Goal: Find specific page/section: Find specific page/section

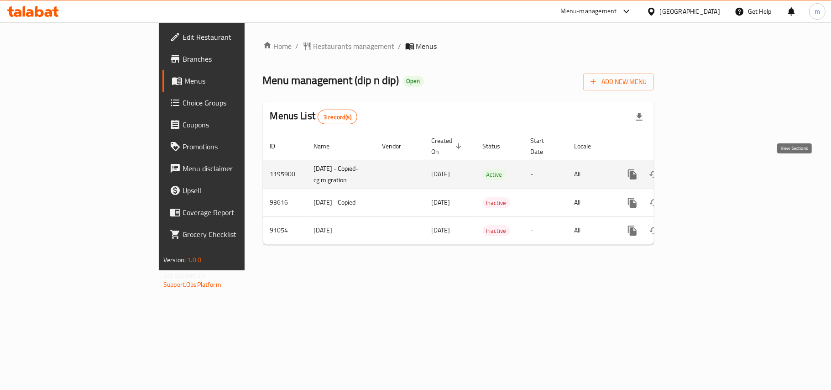
click at [704, 172] on icon "enhanced table" at bounding box center [698, 174] width 11 height 11
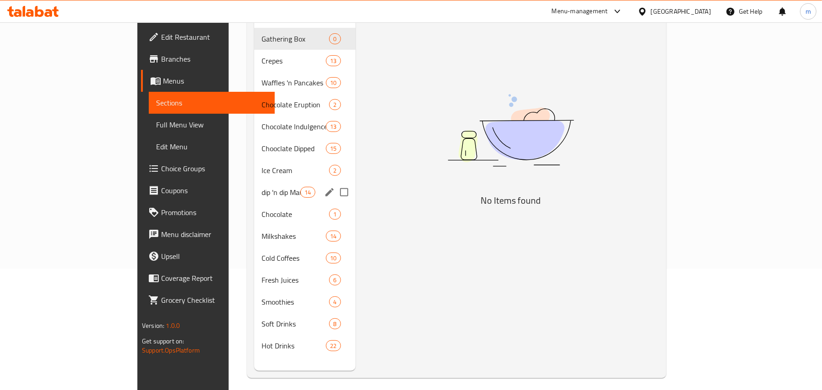
scroll to position [128, 0]
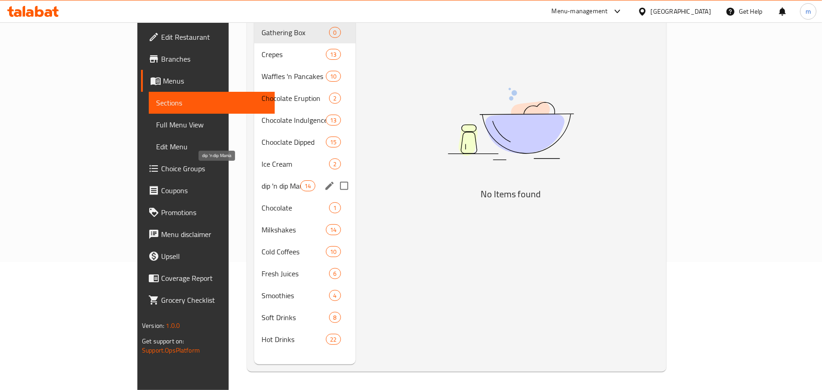
click at [262, 180] on span "dip 'n dip Mania" at bounding box center [281, 185] width 39 height 11
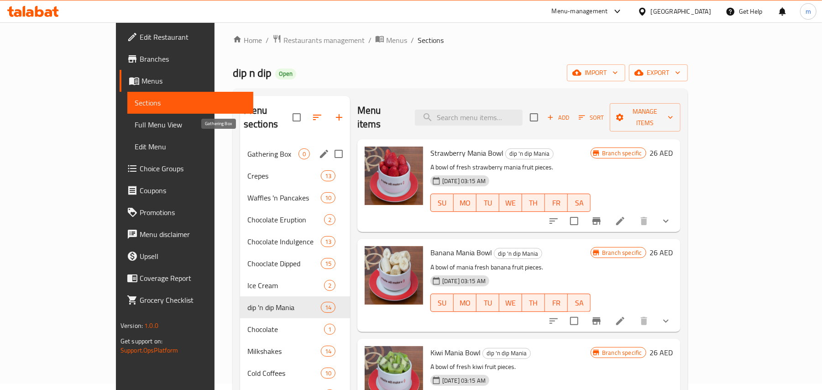
click at [247, 148] on span "Gathering Box" at bounding box center [272, 153] width 51 height 11
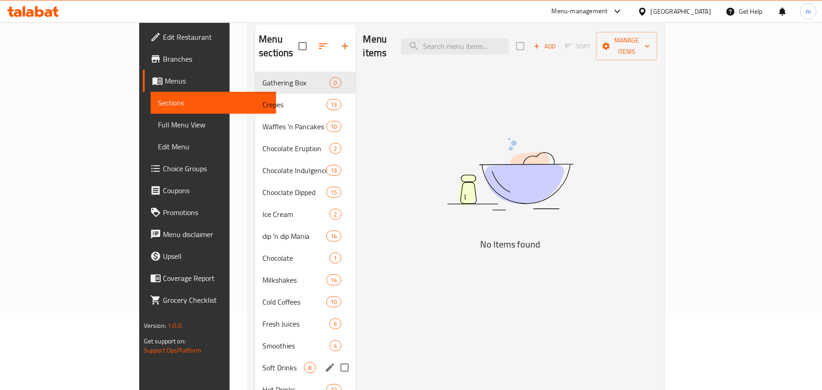
scroll to position [128, 0]
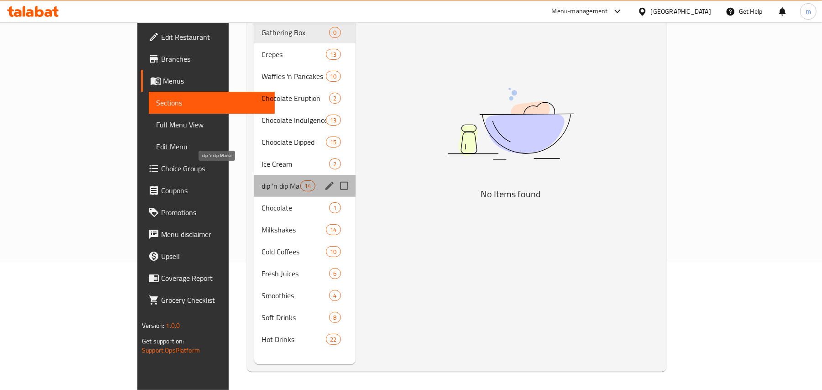
click at [262, 180] on span "dip 'n dip Mania" at bounding box center [281, 185] width 39 height 11
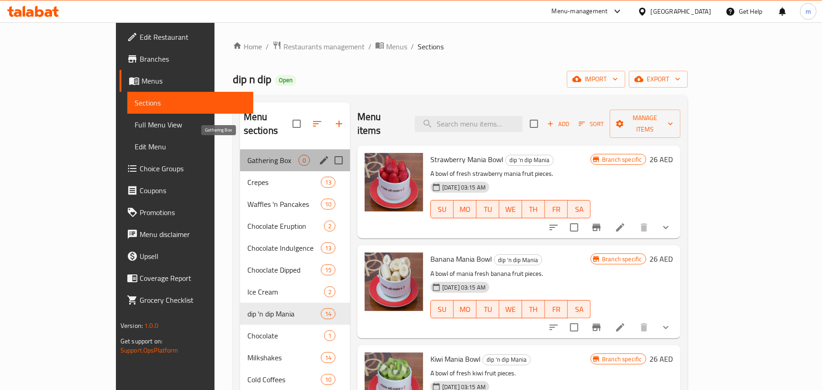
click at [247, 155] on span "Gathering Box" at bounding box center [272, 160] width 51 height 11
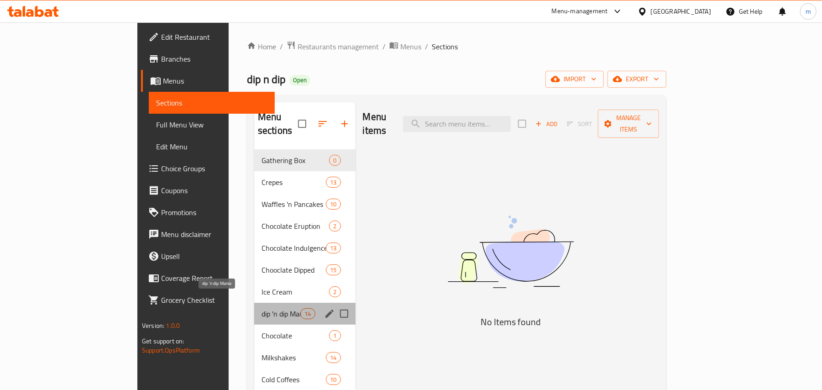
click at [262, 308] on span "dip 'n dip Mania" at bounding box center [281, 313] width 39 height 11
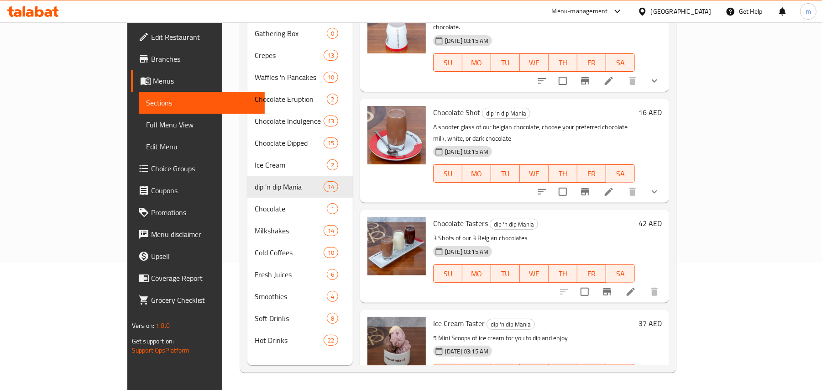
scroll to position [128, 0]
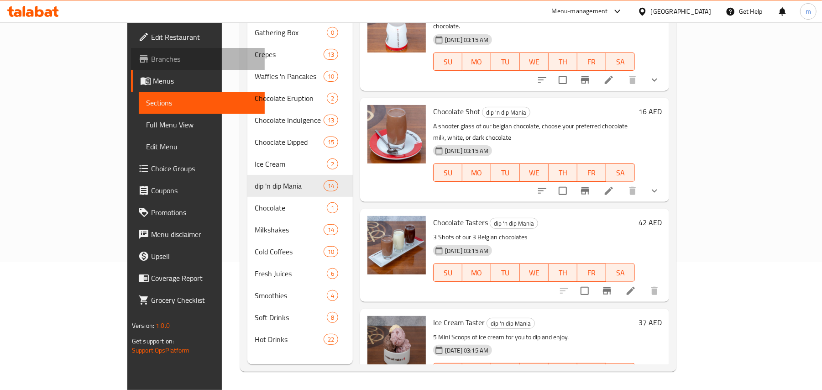
click at [131, 48] on link "Branches" at bounding box center [198, 59] width 134 height 22
